Goal: Task Accomplishment & Management: Manage account settings

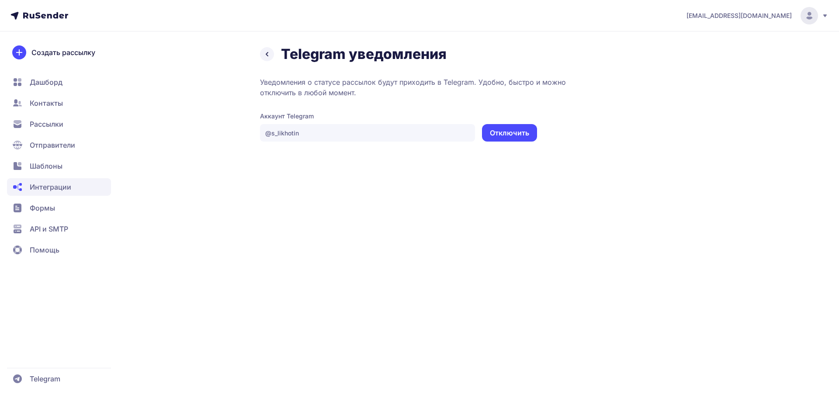
click at [370, 111] on div "Уведомления о статусе рассылок будут приходить в Telegram. Удобно, быстро и мож…" at bounding box center [478, 109] width 437 height 65
click at [239, 131] on div "Telegram уведомления Уведомления о статусе рассылок будут приходить в Telegram.…" at bounding box center [419, 93] width 629 height 96
click at [507, 184] on div "likhotin@ucoz-team.net Telegram уведомления Уведомления о статусе рассылок буду…" at bounding box center [419, 199] width 839 height 398
click at [515, 134] on button "Отключить" at bounding box center [509, 132] width 55 height 17
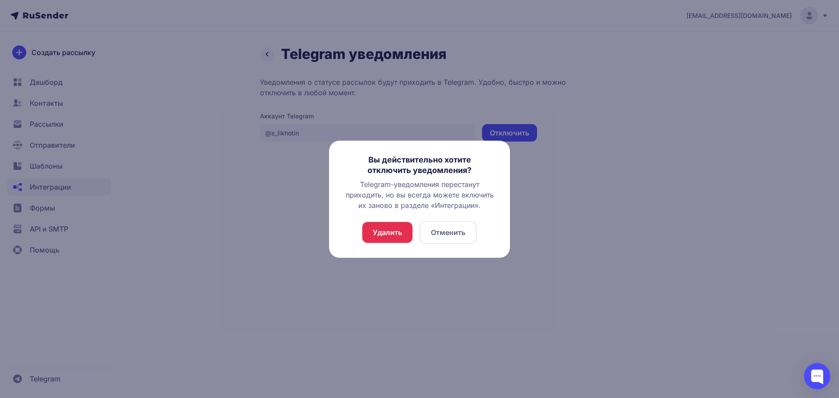
click at [380, 235] on button "Удалить" at bounding box center [387, 232] width 50 height 21
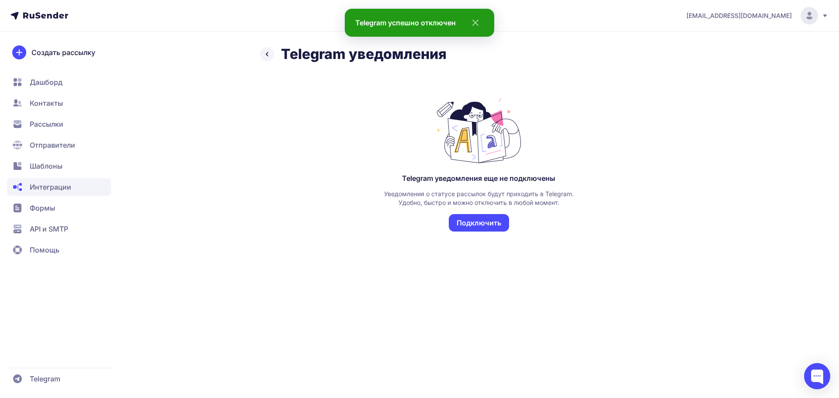
click at [473, 221] on button "Подключить" at bounding box center [479, 222] width 60 height 17
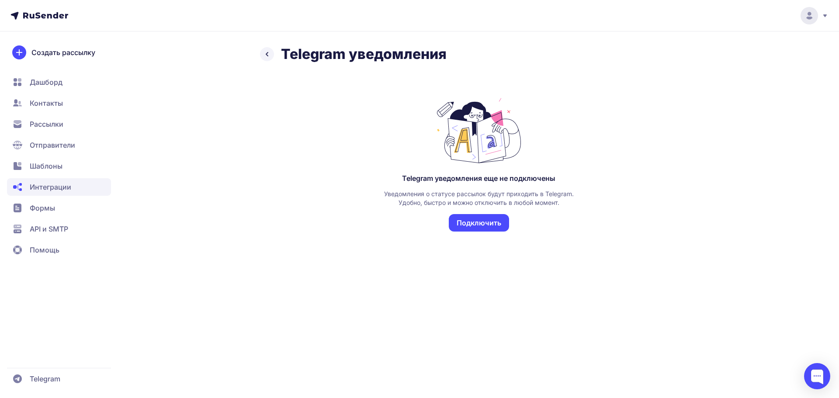
click at [463, 223] on button "Подключить" at bounding box center [479, 222] width 60 height 17
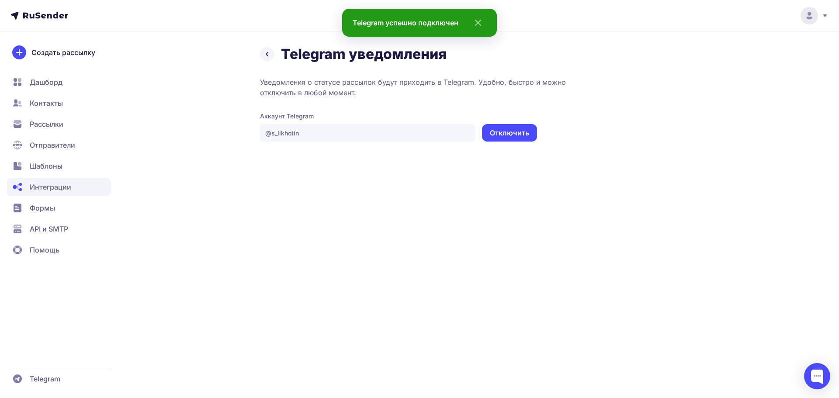
click at [485, 27] on icon "close" at bounding box center [475, 22] width 21 height 10
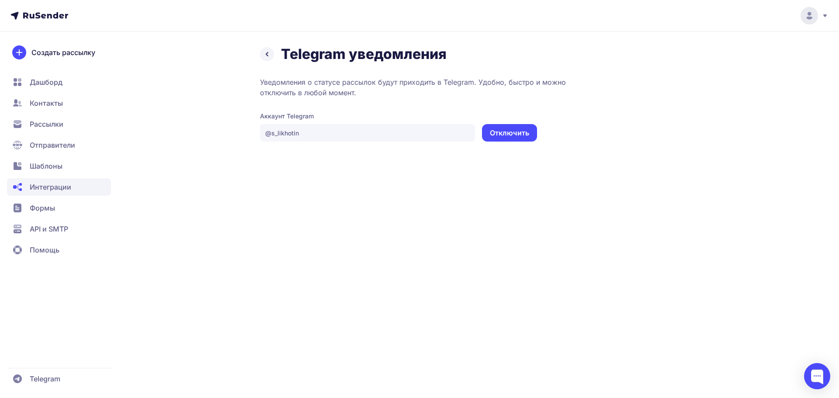
click at [821, 22] on header at bounding box center [419, 15] width 839 height 31
click at [820, 20] on div at bounding box center [809, 15] width 37 height 17
click at [701, 38] on span "Аккаунт" at bounding box center [713, 43] width 28 height 10
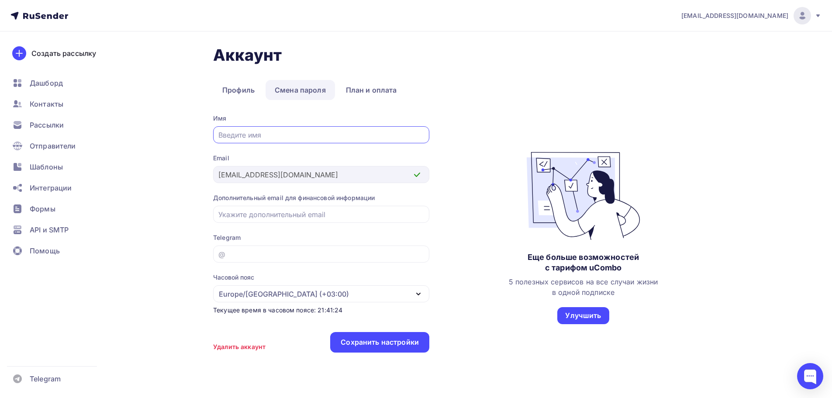
click at [307, 86] on link "Смена пароля" at bounding box center [300, 90] width 69 height 20
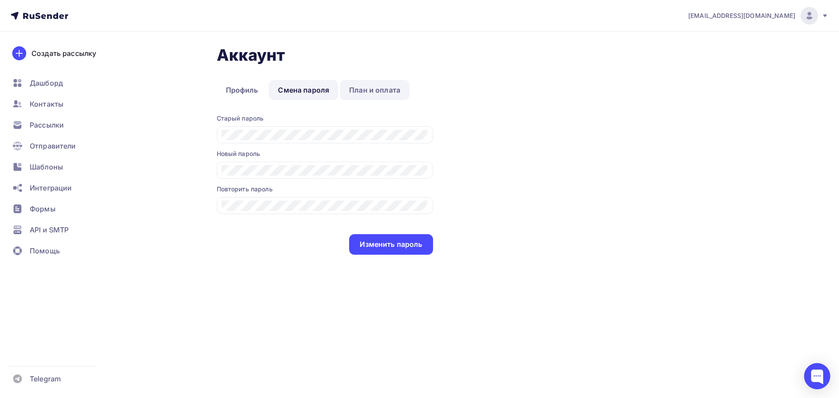
click at [370, 91] on link "План и оплата" at bounding box center [374, 90] width 69 height 20
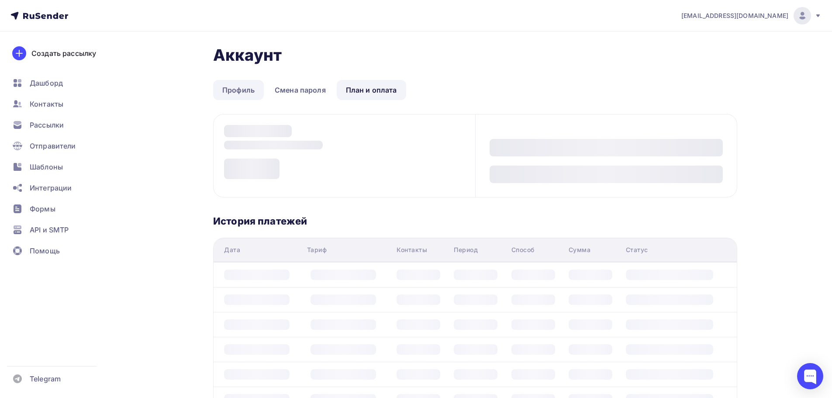
click at [243, 91] on link "Профиль" at bounding box center [238, 90] width 51 height 20
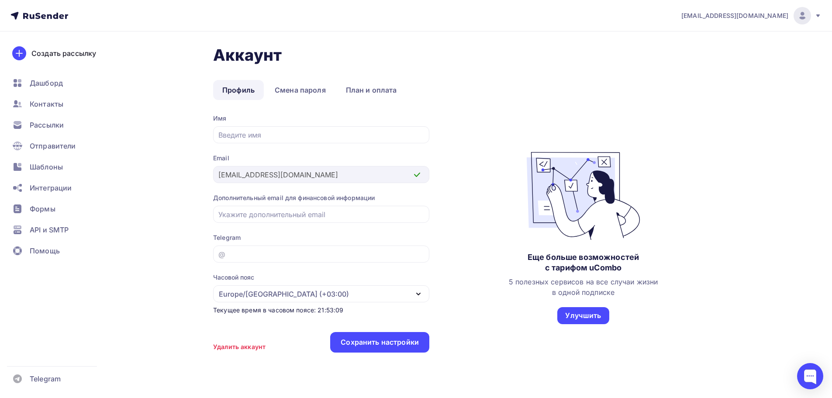
click at [422, 361] on div "Удалить аккаунт Сохранить настройки" at bounding box center [321, 347] width 216 height 30
